Goal: Task Accomplishment & Management: Complete application form

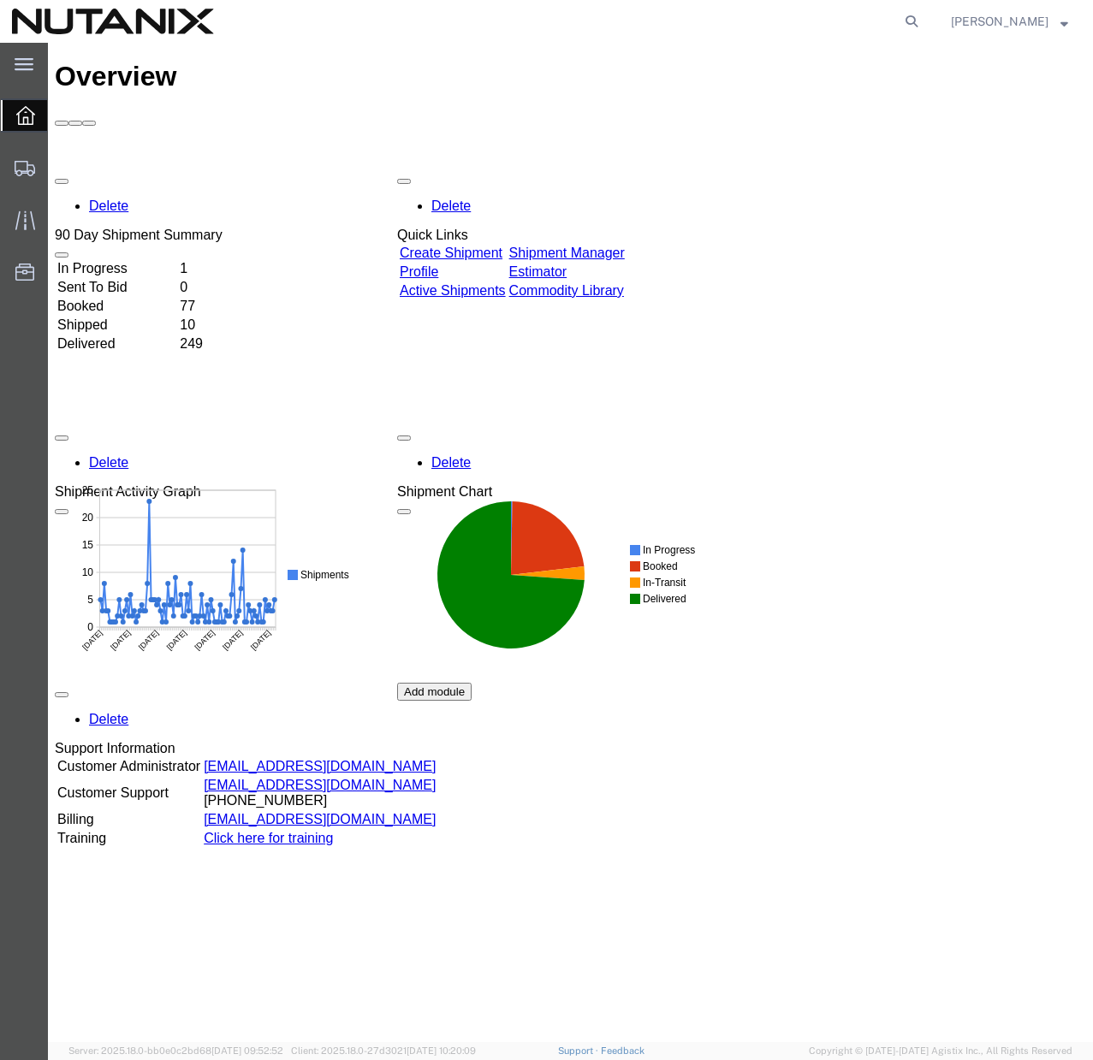
click at [456, 246] on link "Create Shipment" at bounding box center [451, 253] width 103 height 15
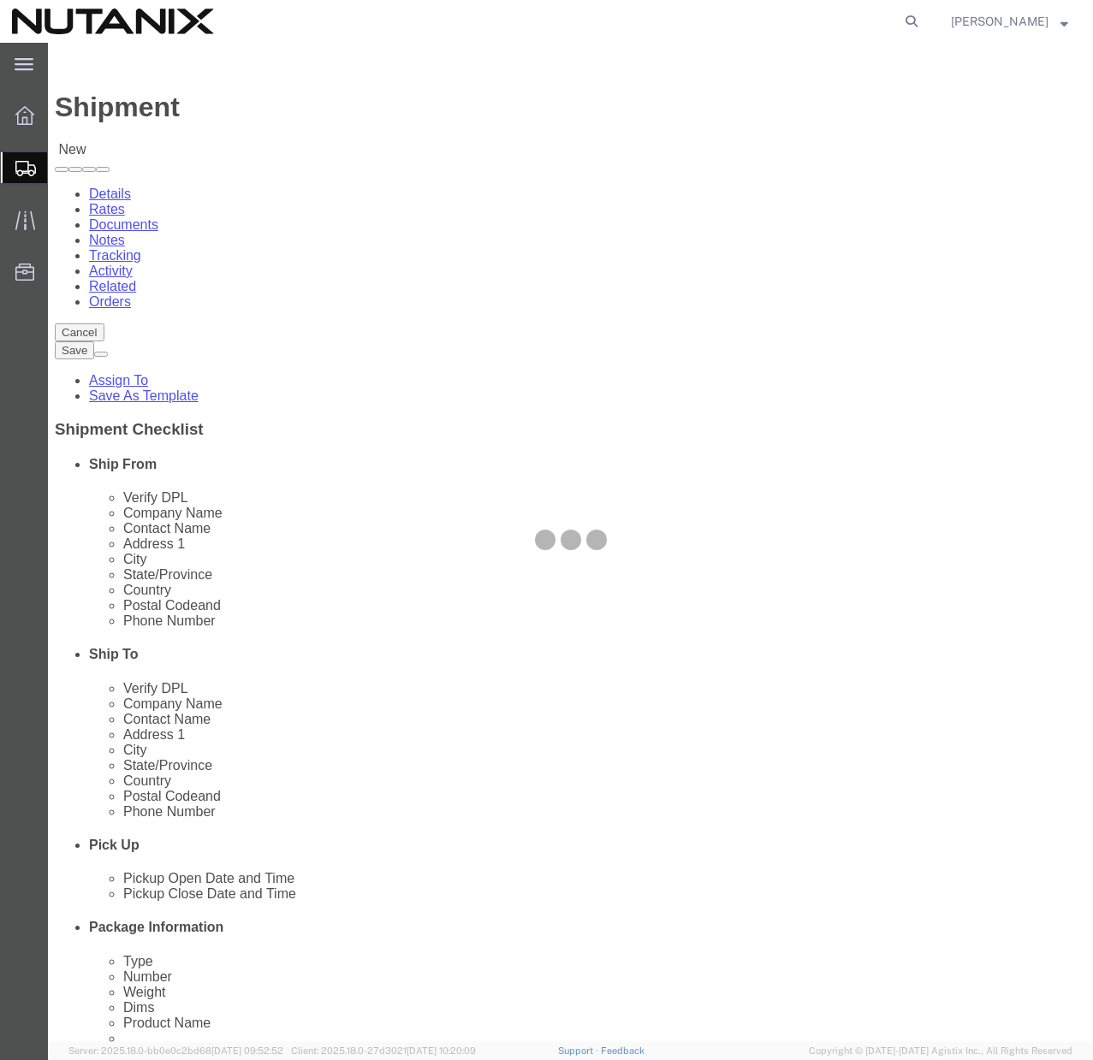
select select
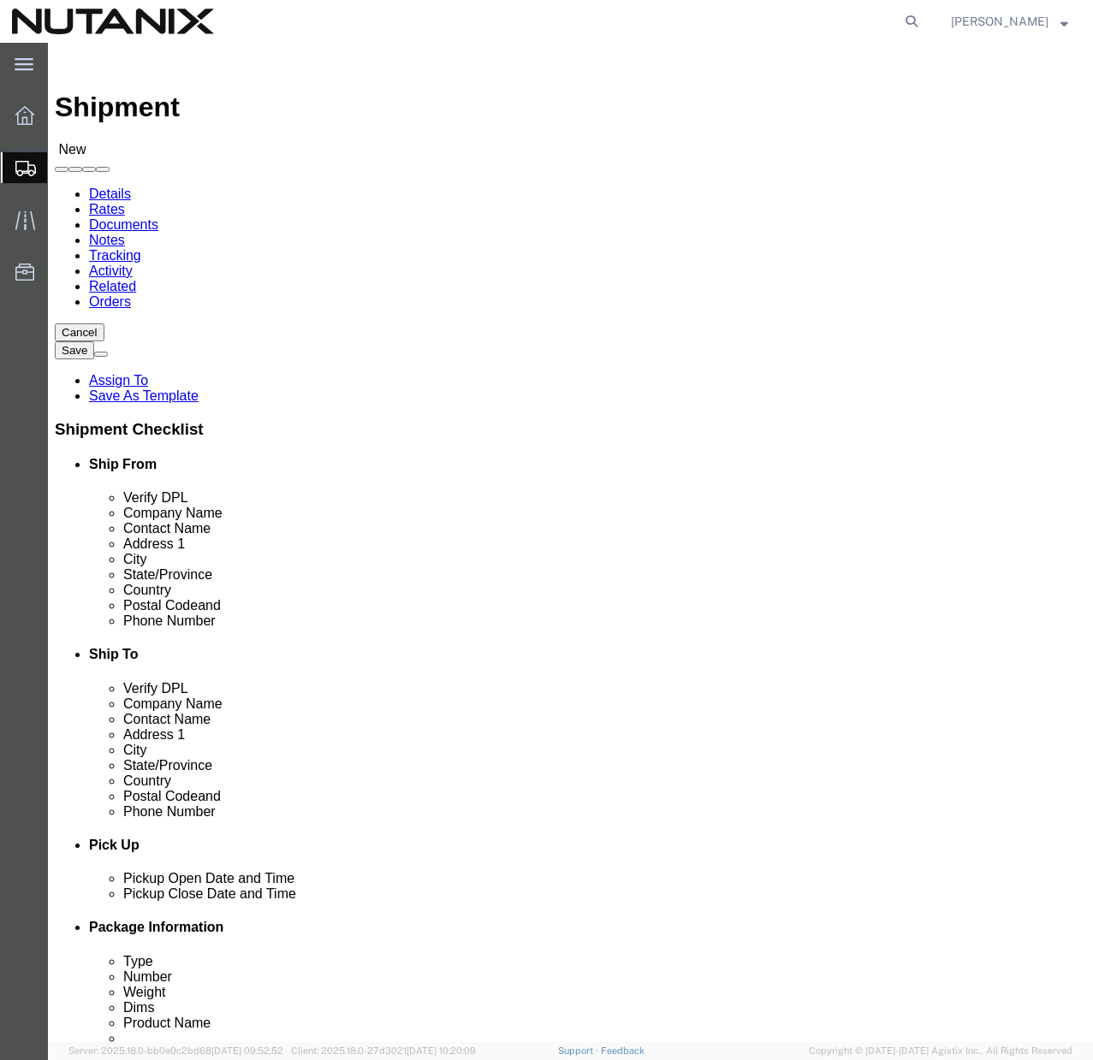
click span
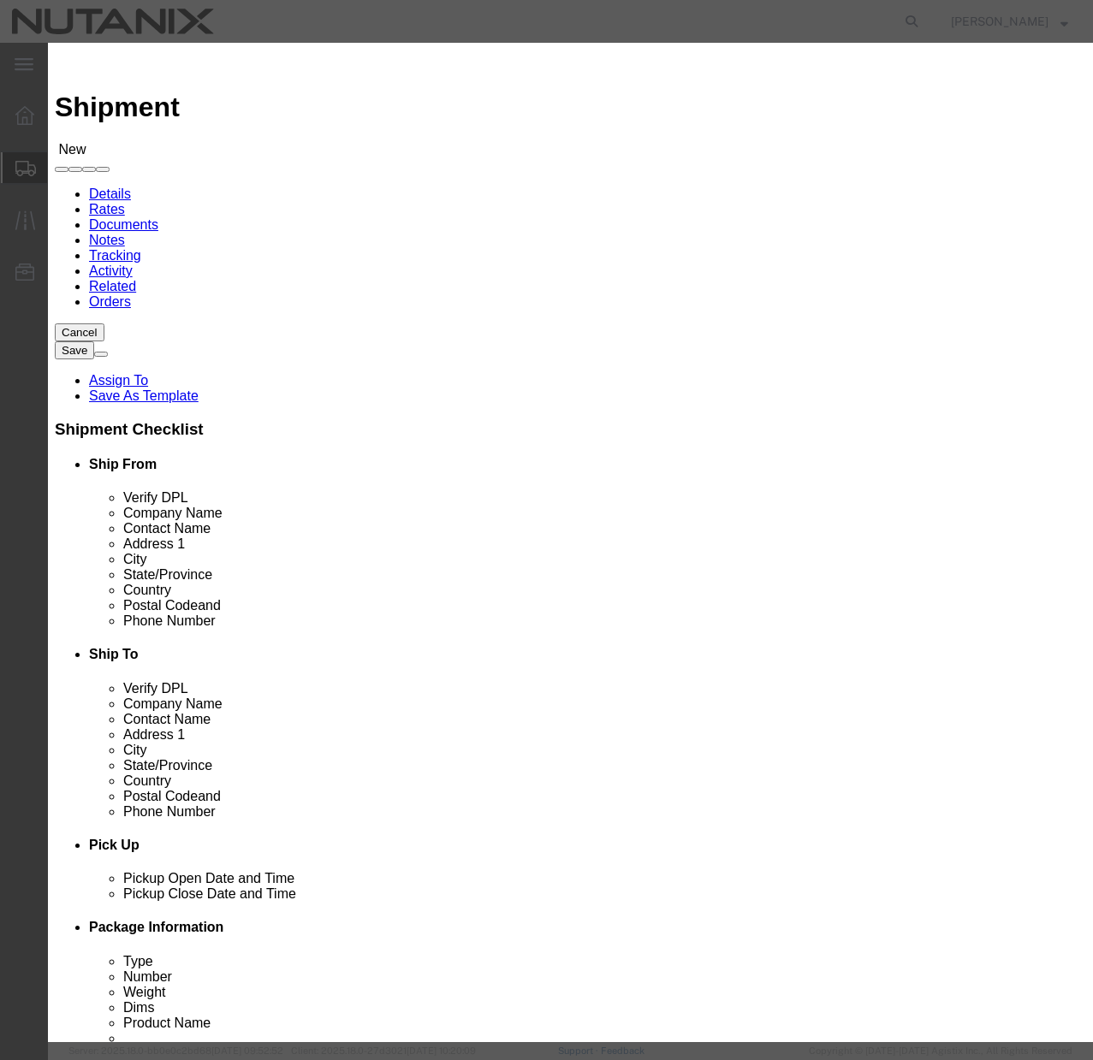
click button "Select"
select select
type input "Nutanix / [GEOGRAPHIC_DATA]"
type input "[PERSON_NAME]"
type input "[STREET_ADDRESS]"
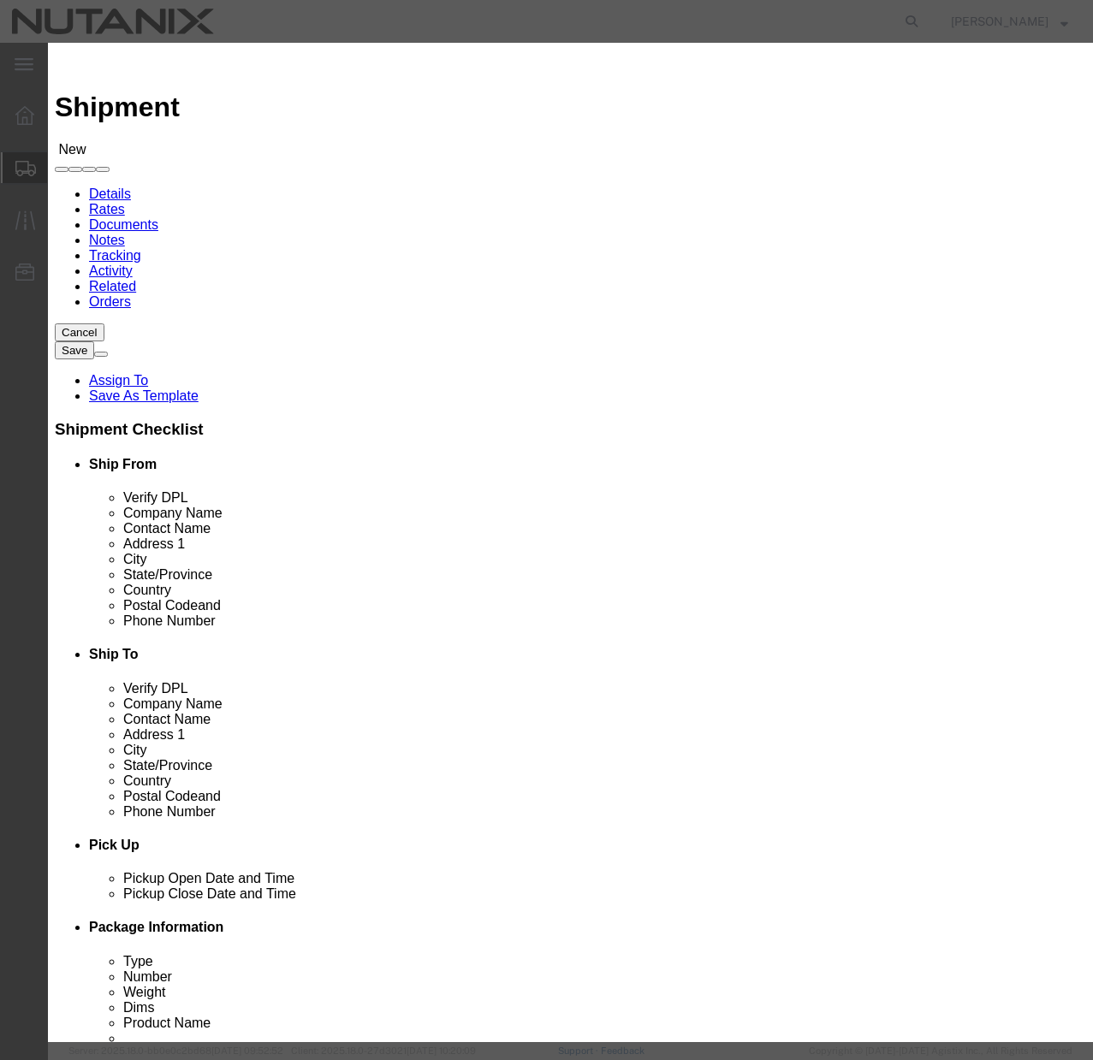
type input "Ste 700"
type input "[GEOGRAPHIC_DATA]"
type input "27701"
type input "[PHONE_NUMBER]"
type input "[PERSON_NAME][EMAIL_ADDRESS][PERSON_NAME][DOMAIN_NAME]"
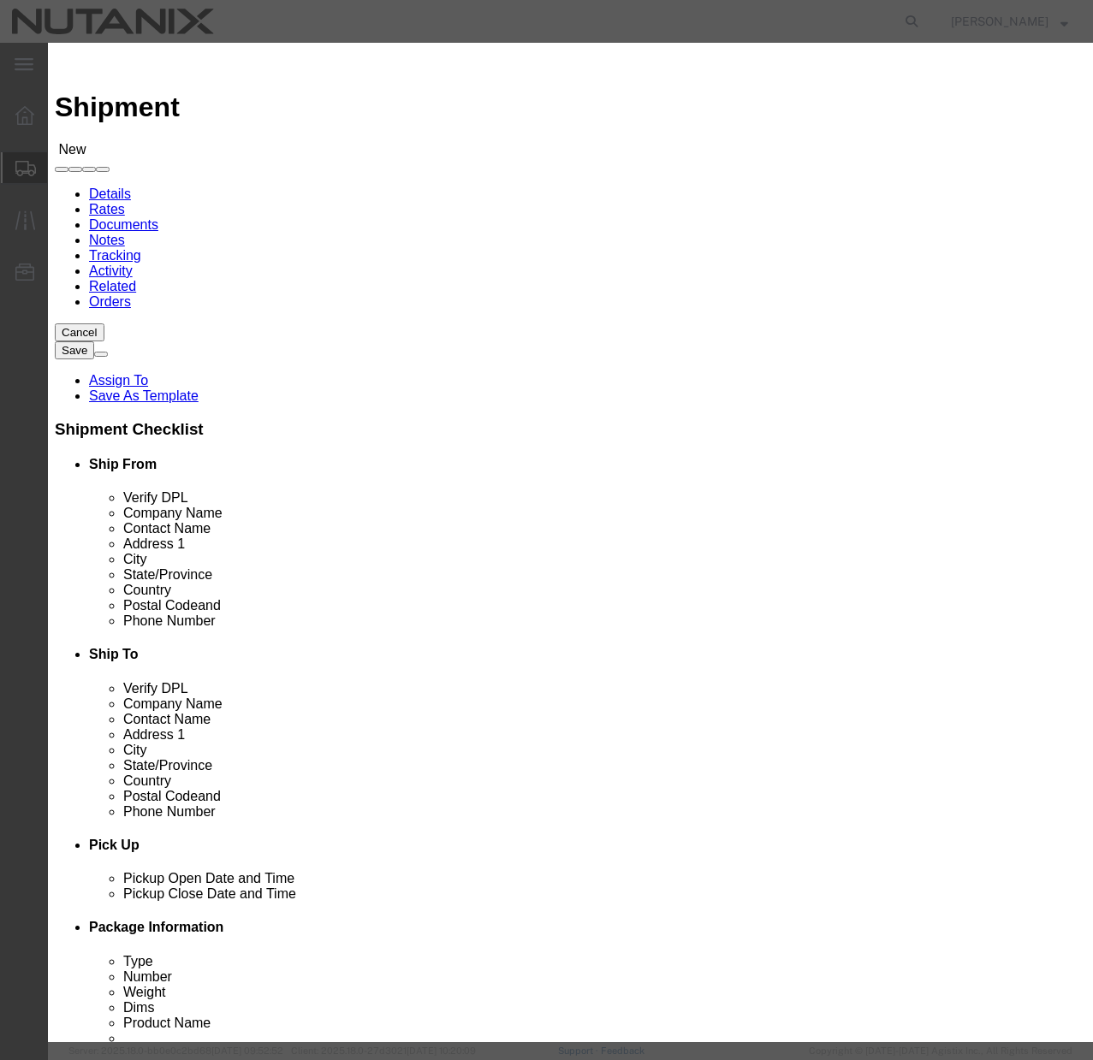
checkbox input "true"
select select "NC"
click button "button"
